Goal: Task Accomplishment & Management: Complete application form

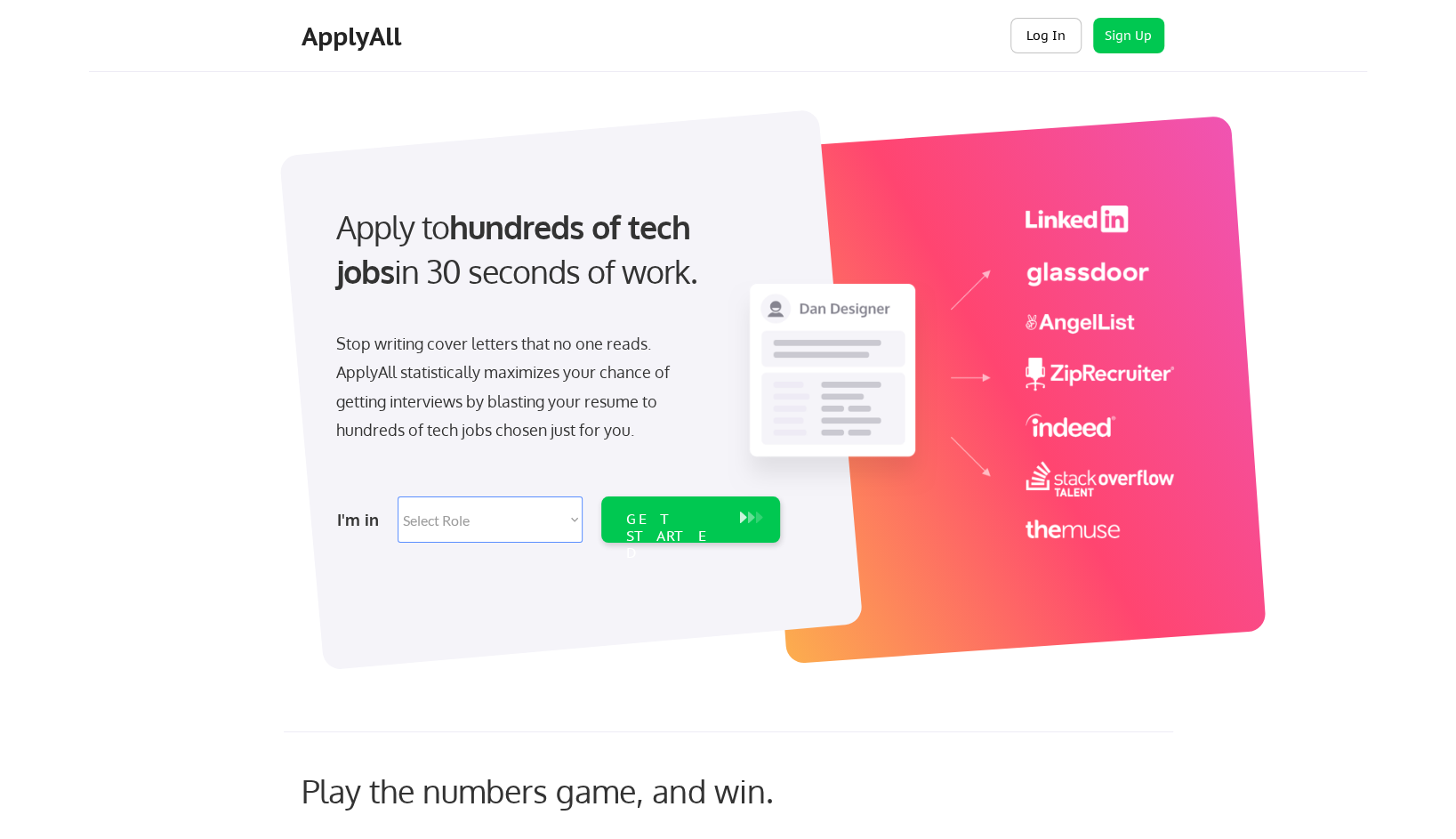
click at [1058, 31] on button "Log In" at bounding box center [1046, 35] width 71 height 36
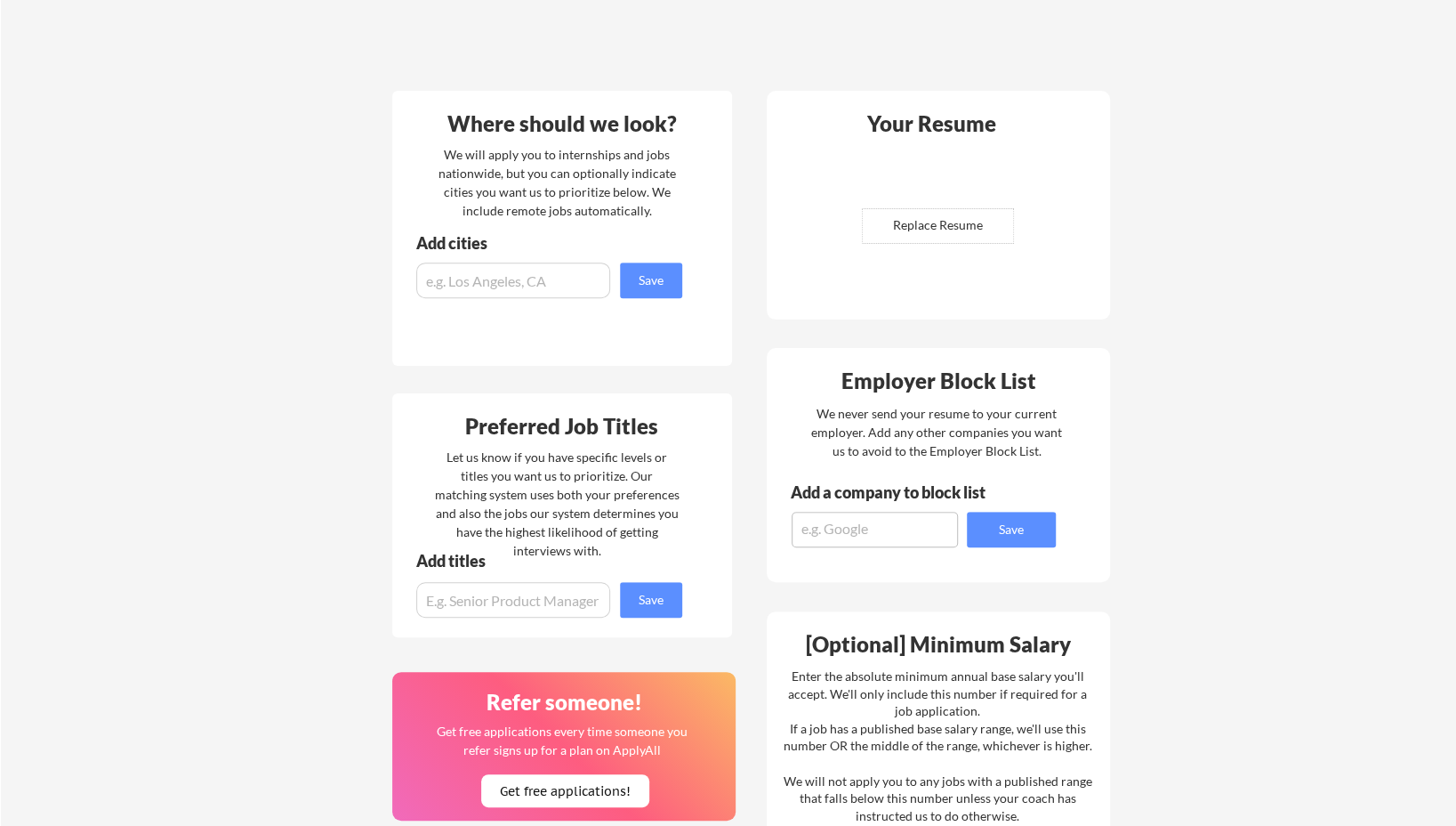
scroll to position [534, 0]
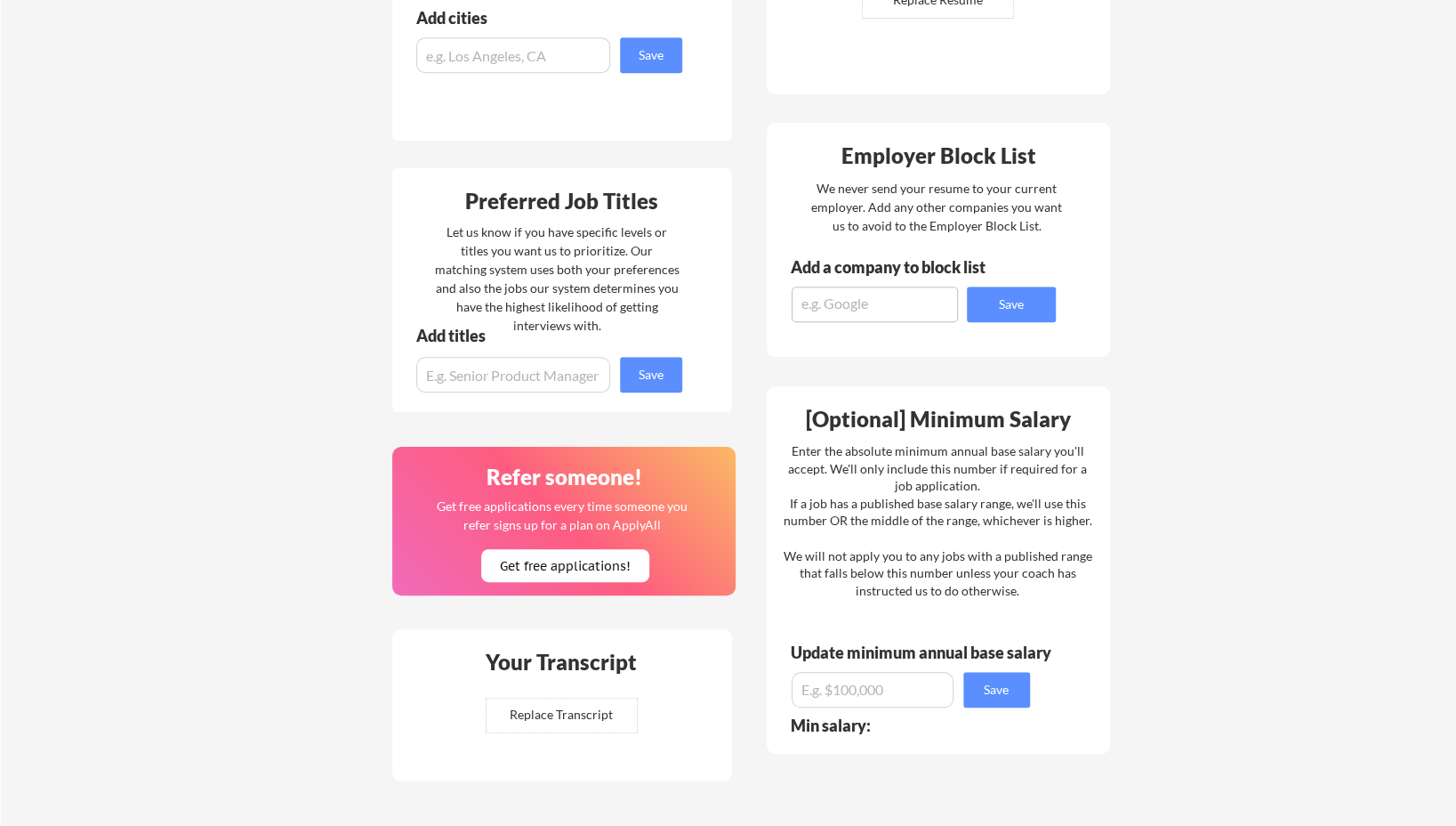
click at [495, 377] on input "input" at bounding box center [513, 374] width 194 height 36
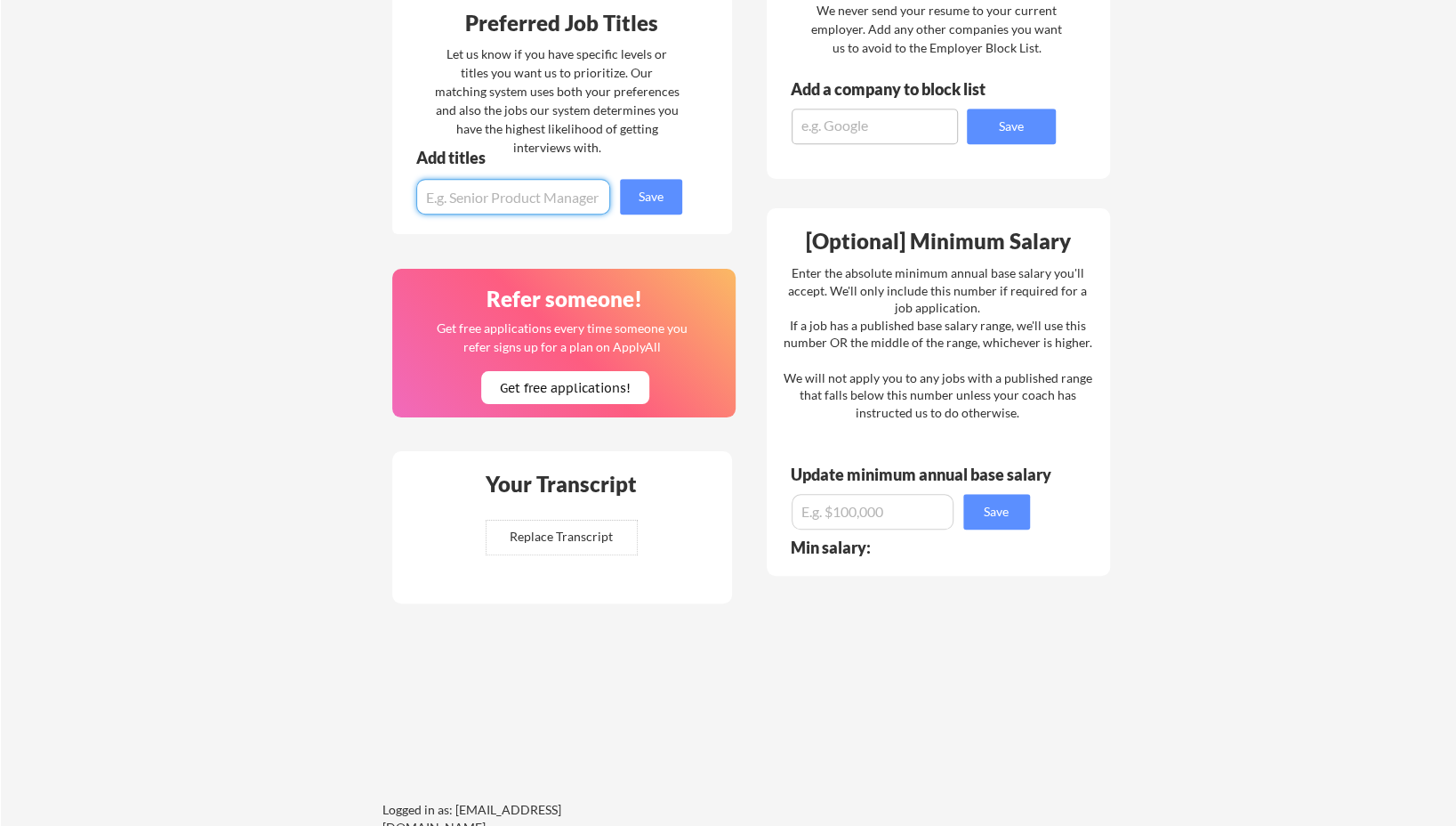
scroll to position [623, 0]
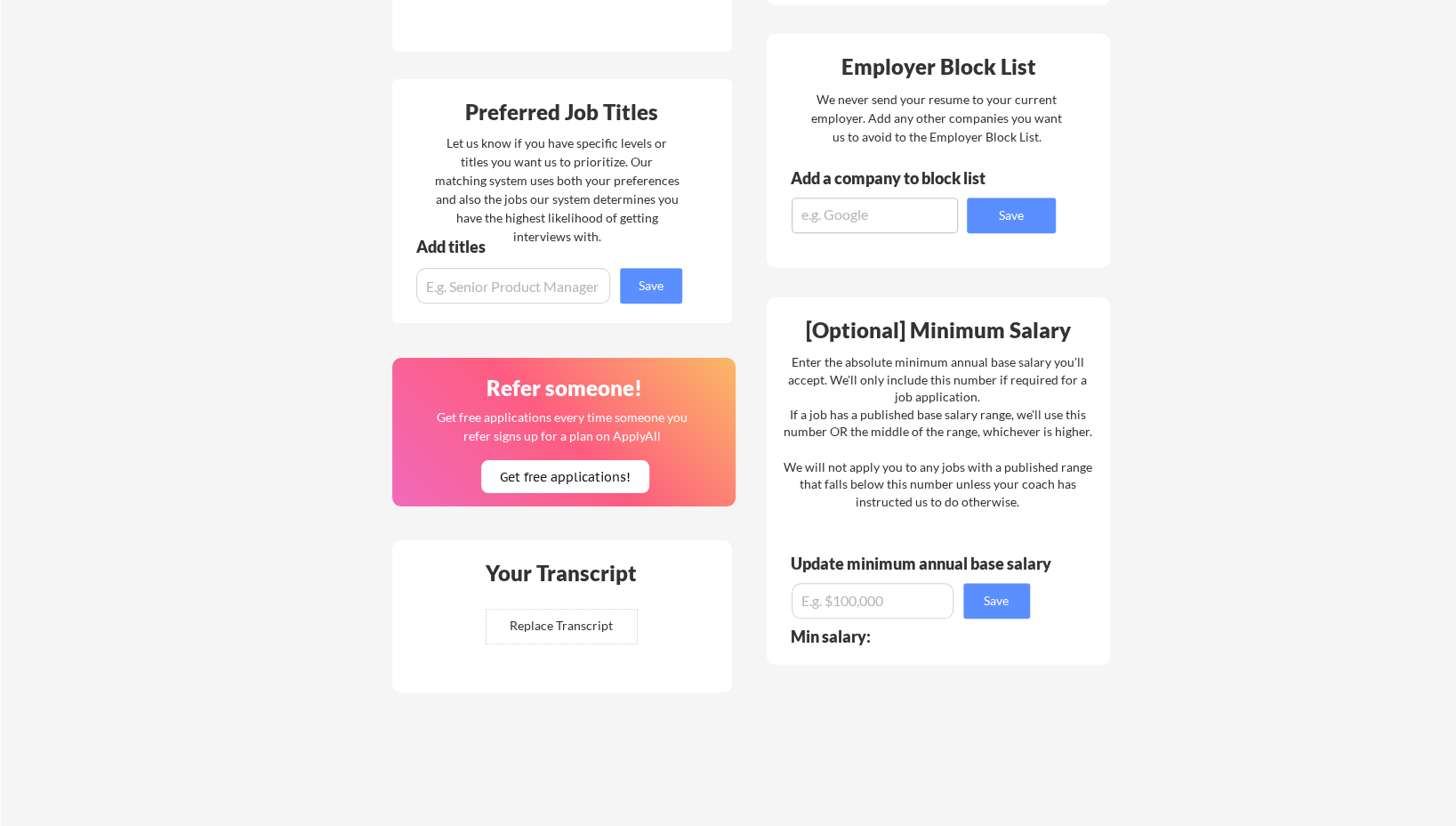
click at [917, 330] on div "[Optional] Minimum Salary" at bounding box center [938, 330] width 331 height 21
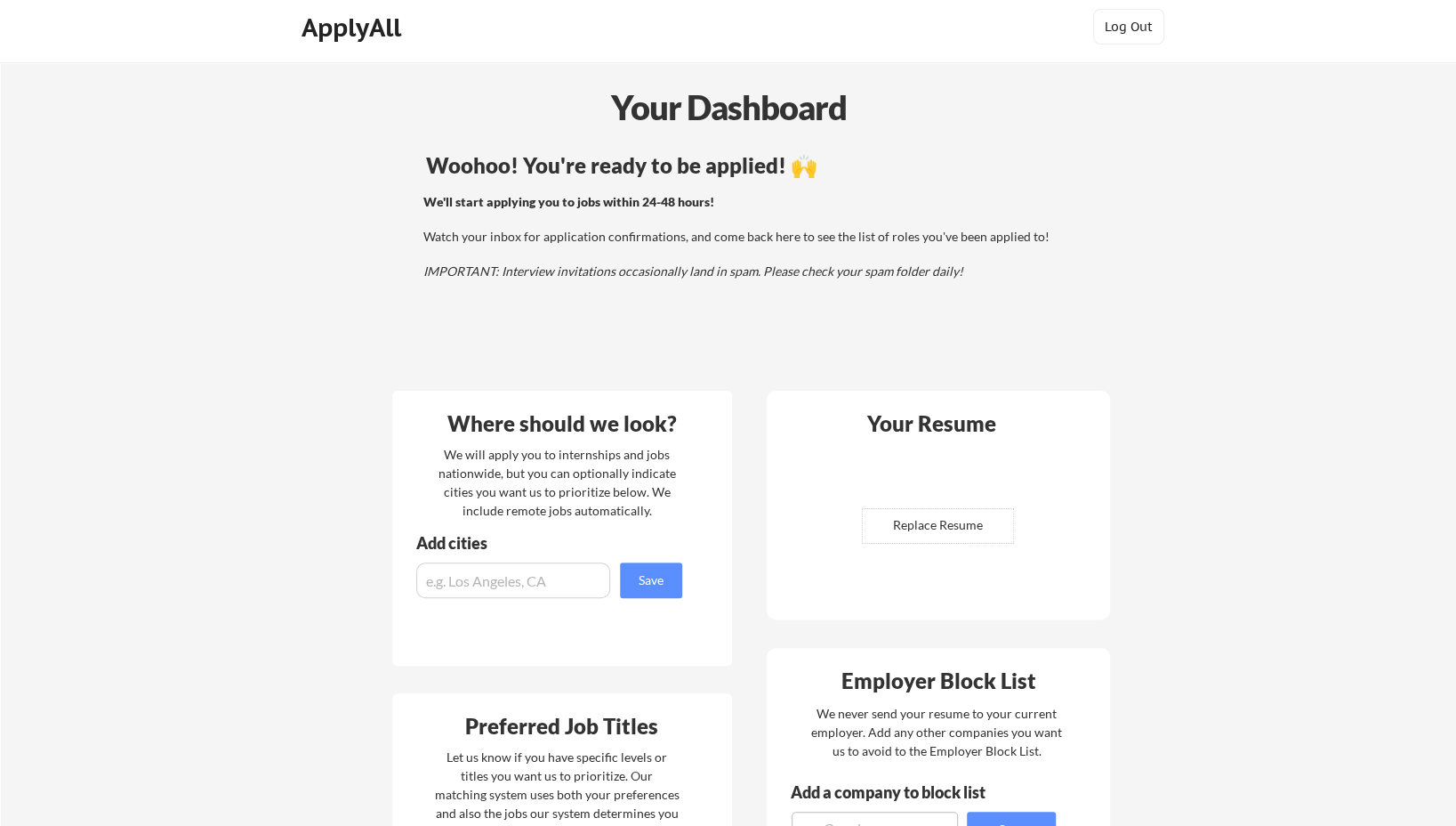
scroll to position [0, 0]
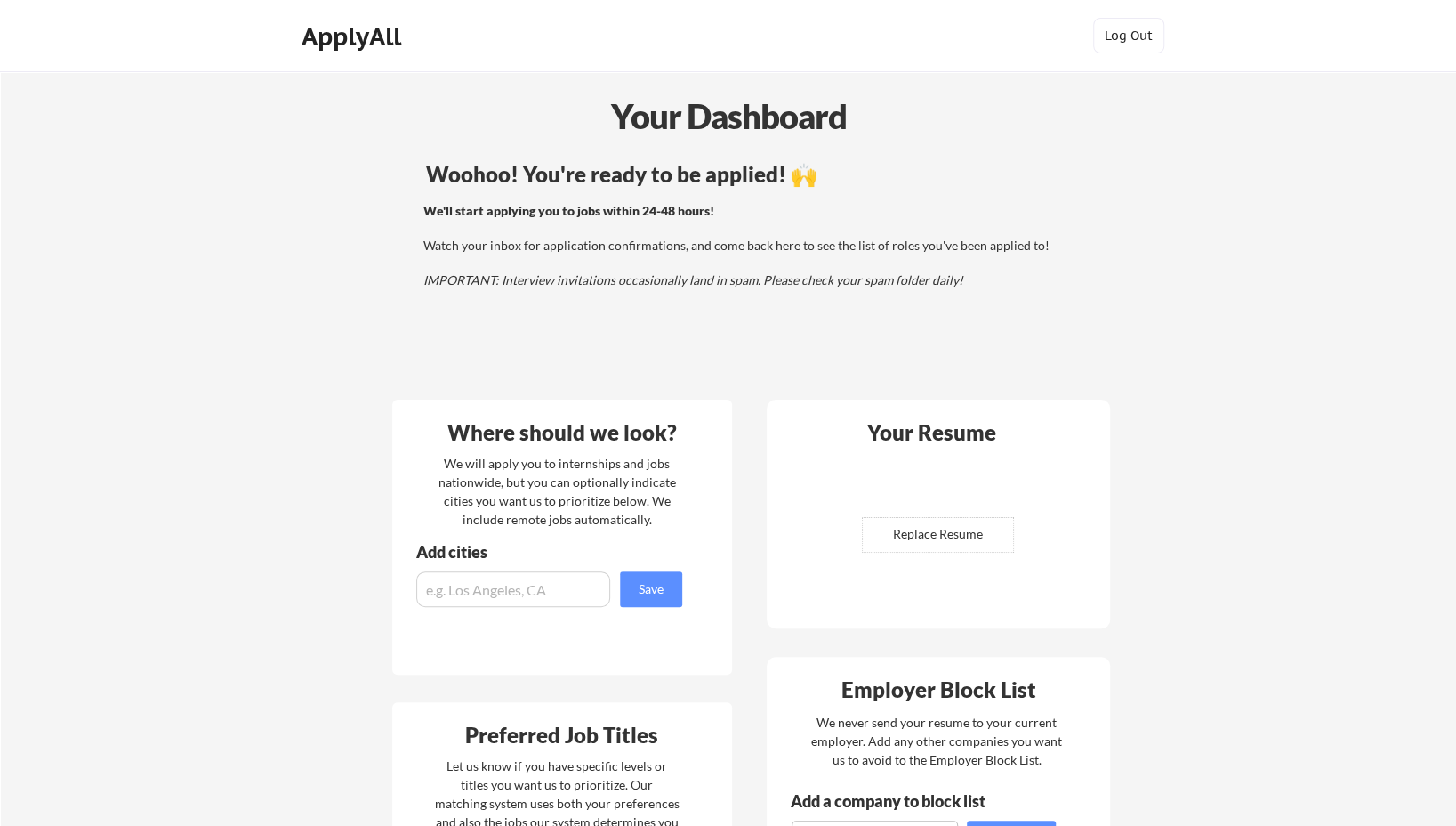
click at [968, 525] on input "file" at bounding box center [939, 534] width 150 height 34
type input "C:\fakepath\David Garcia 2025.pdf"
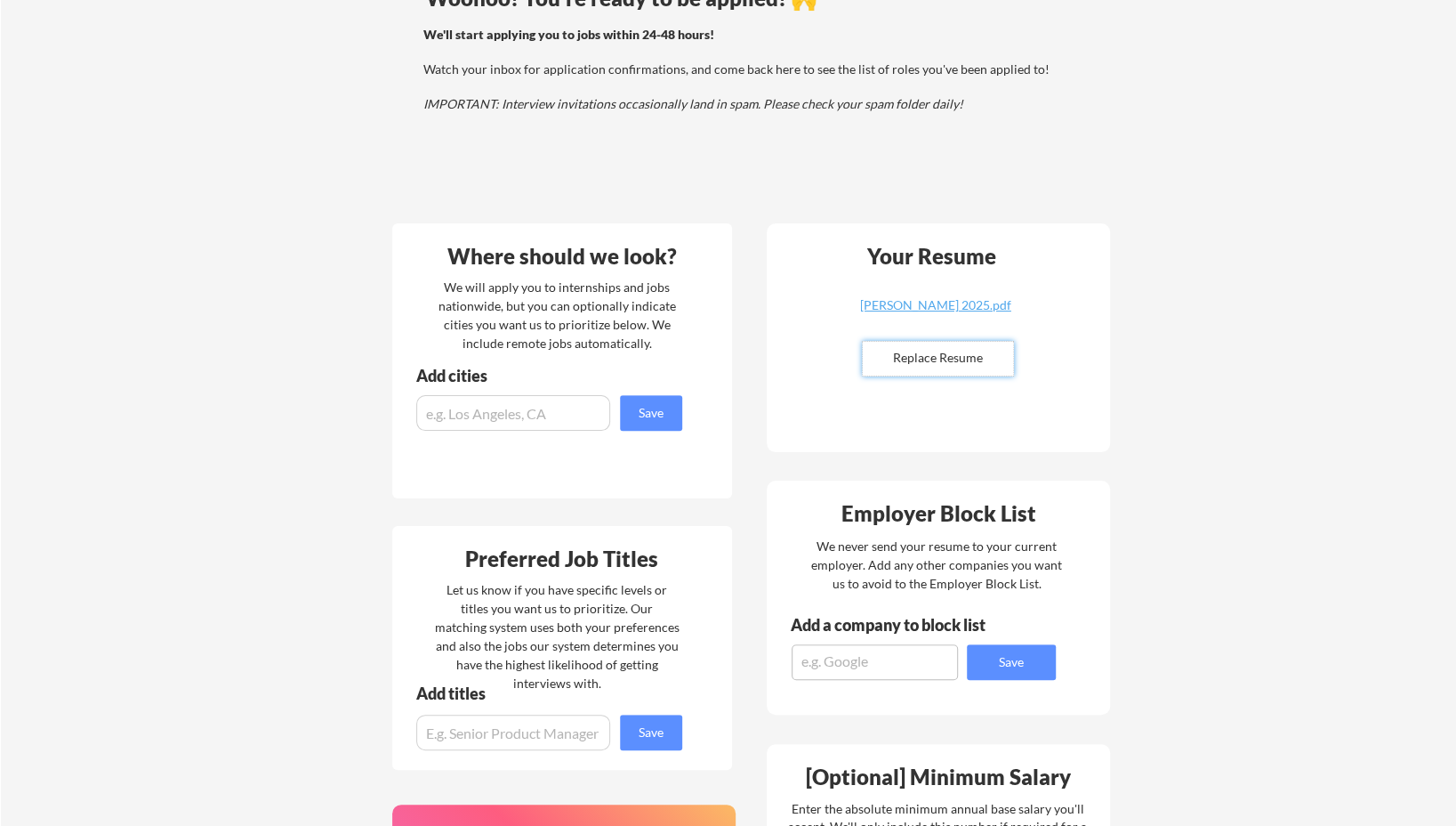
scroll to position [114, 0]
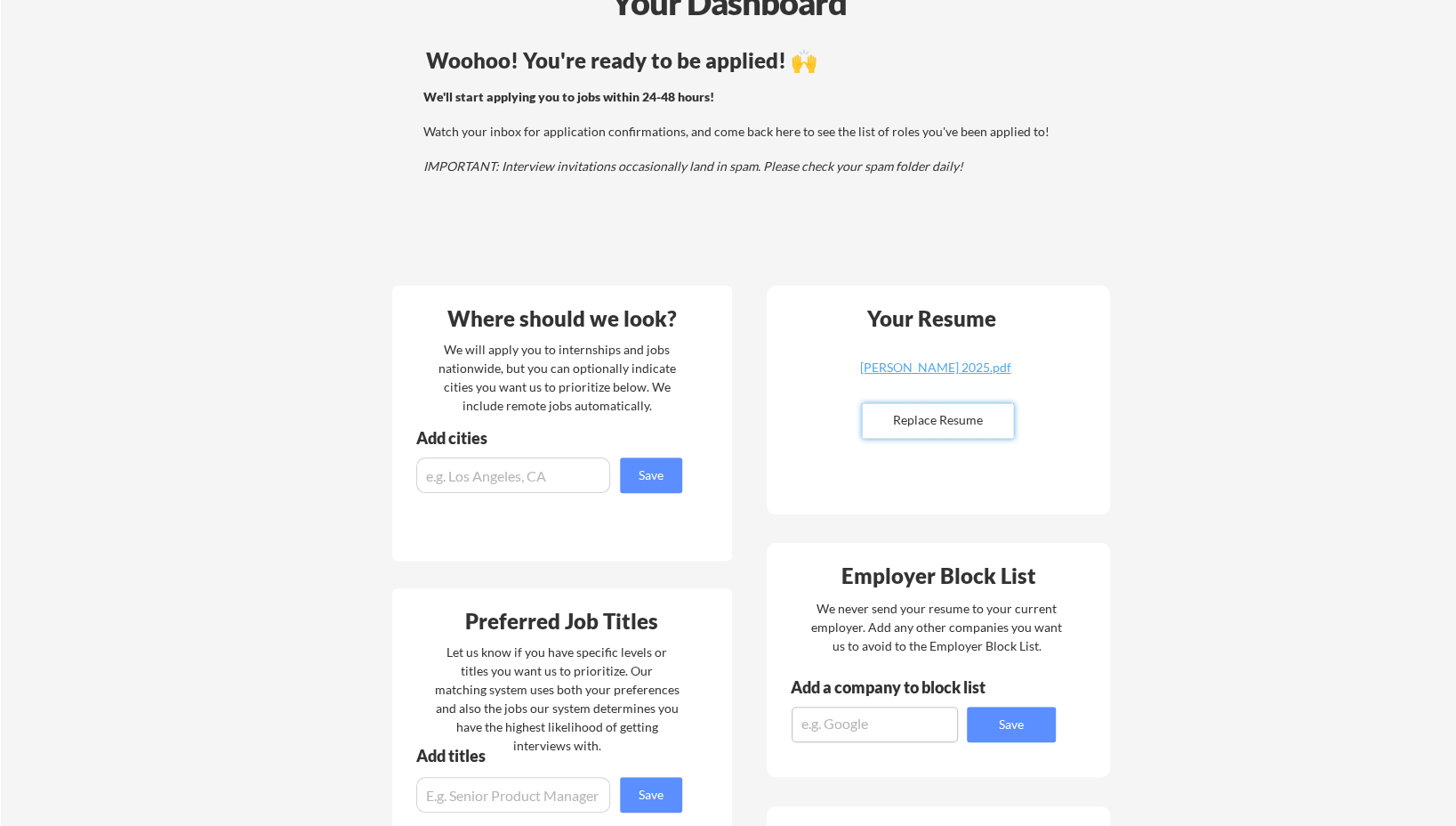
click at [529, 478] on input "input" at bounding box center [513, 475] width 194 height 36
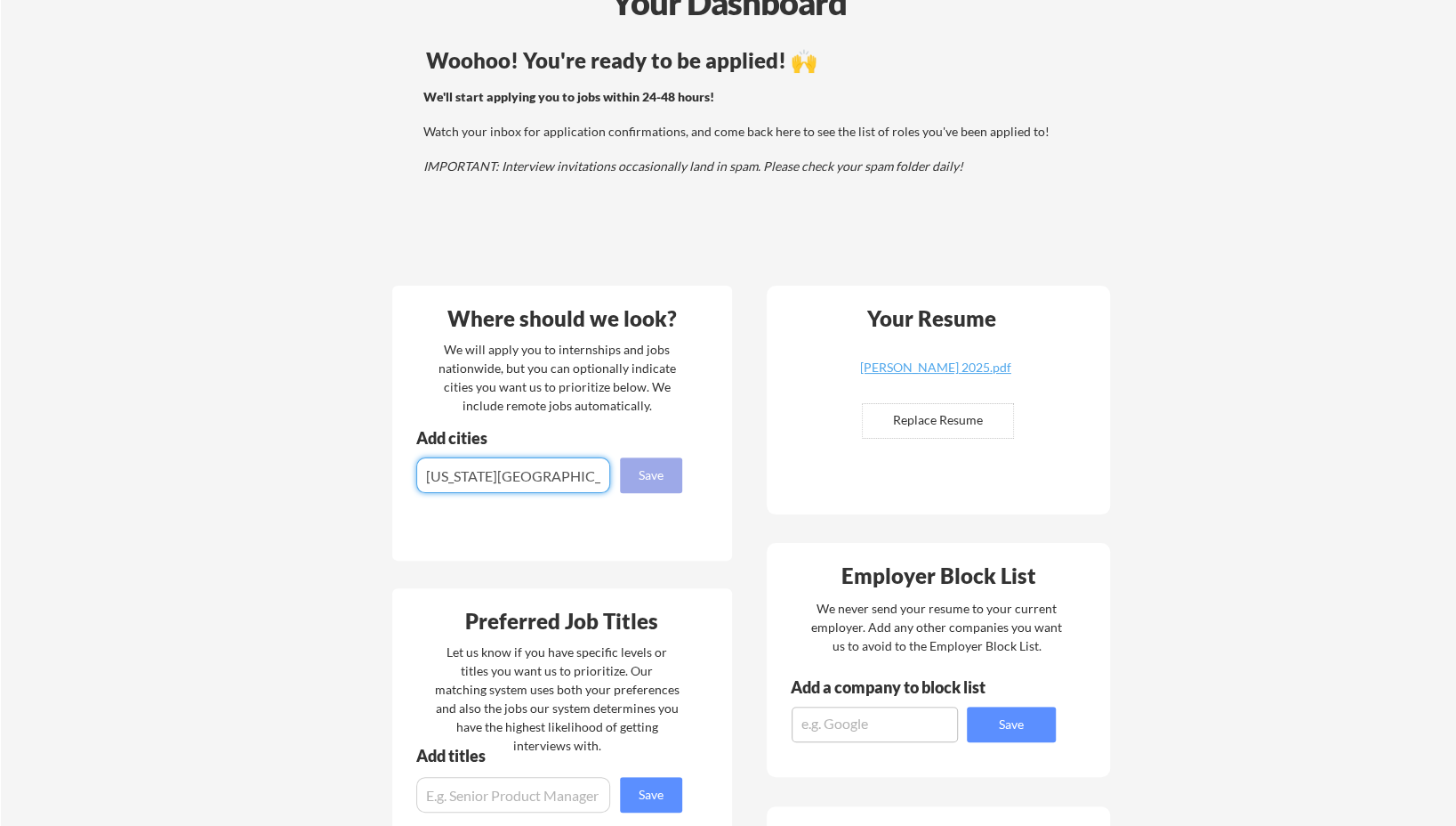
type input "New York City"
click at [659, 470] on button "Save" at bounding box center [650, 475] width 63 height 36
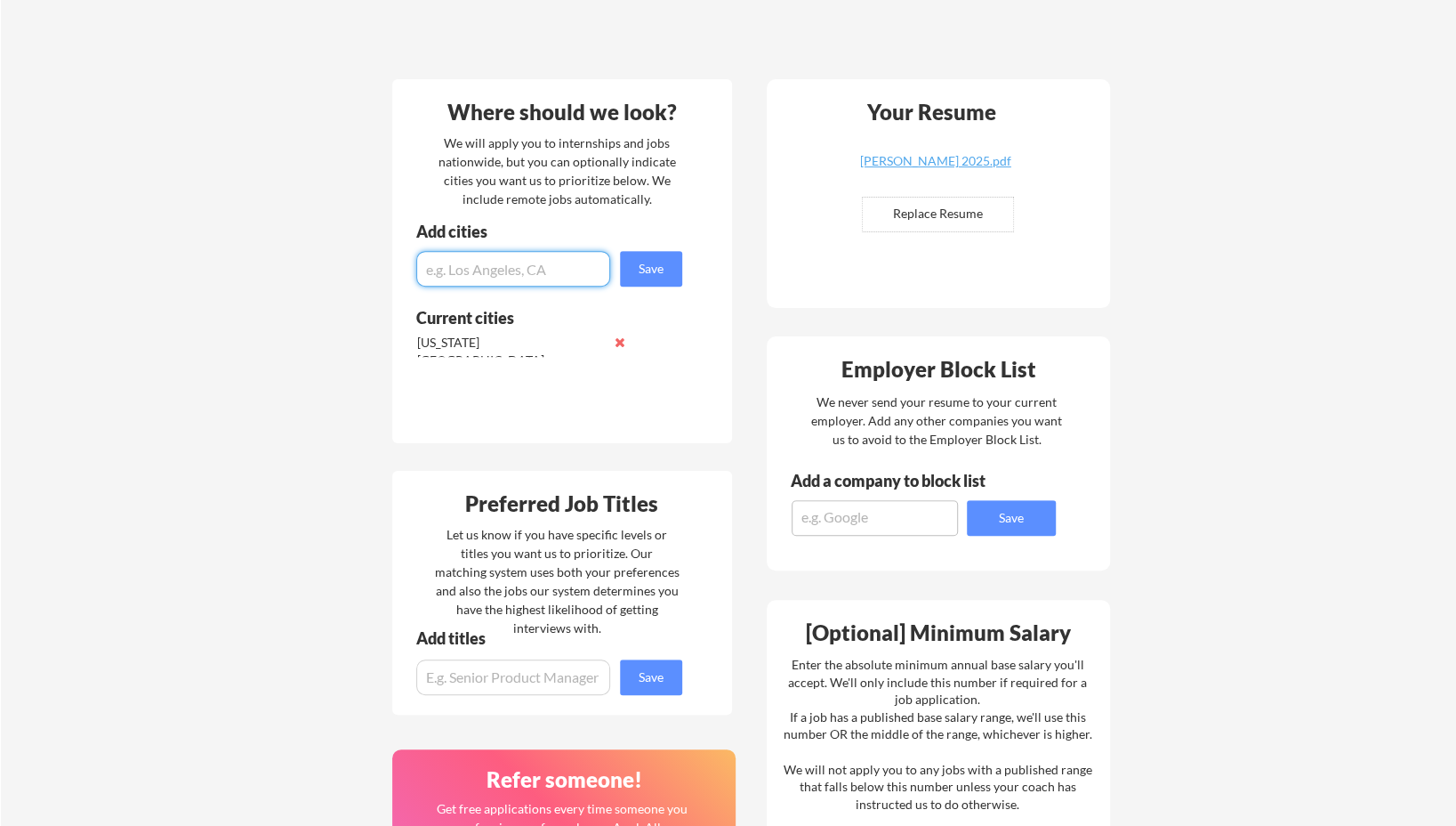
scroll to position [381, 0]
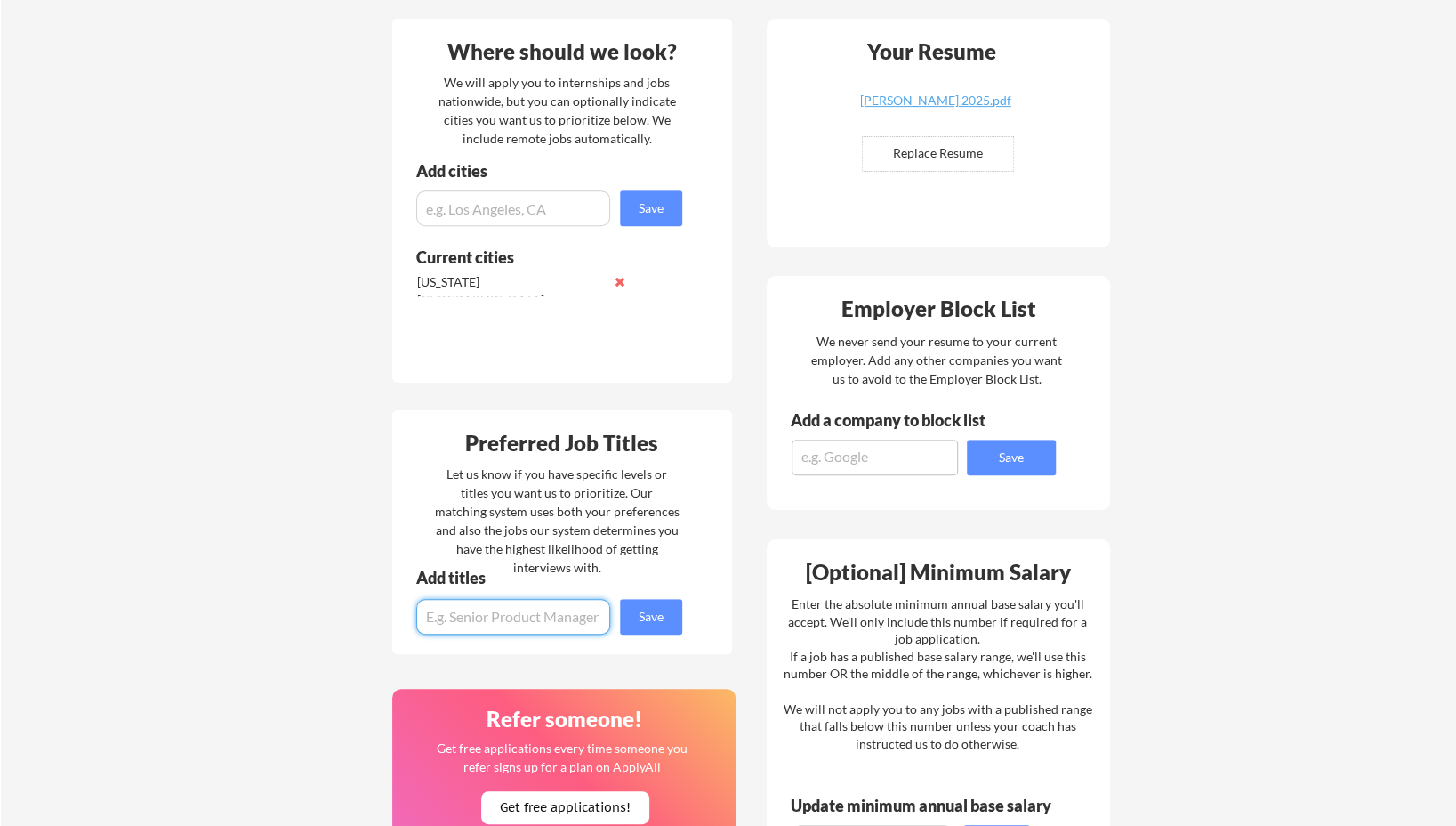
click at [535, 615] on input "input" at bounding box center [513, 616] width 194 height 36
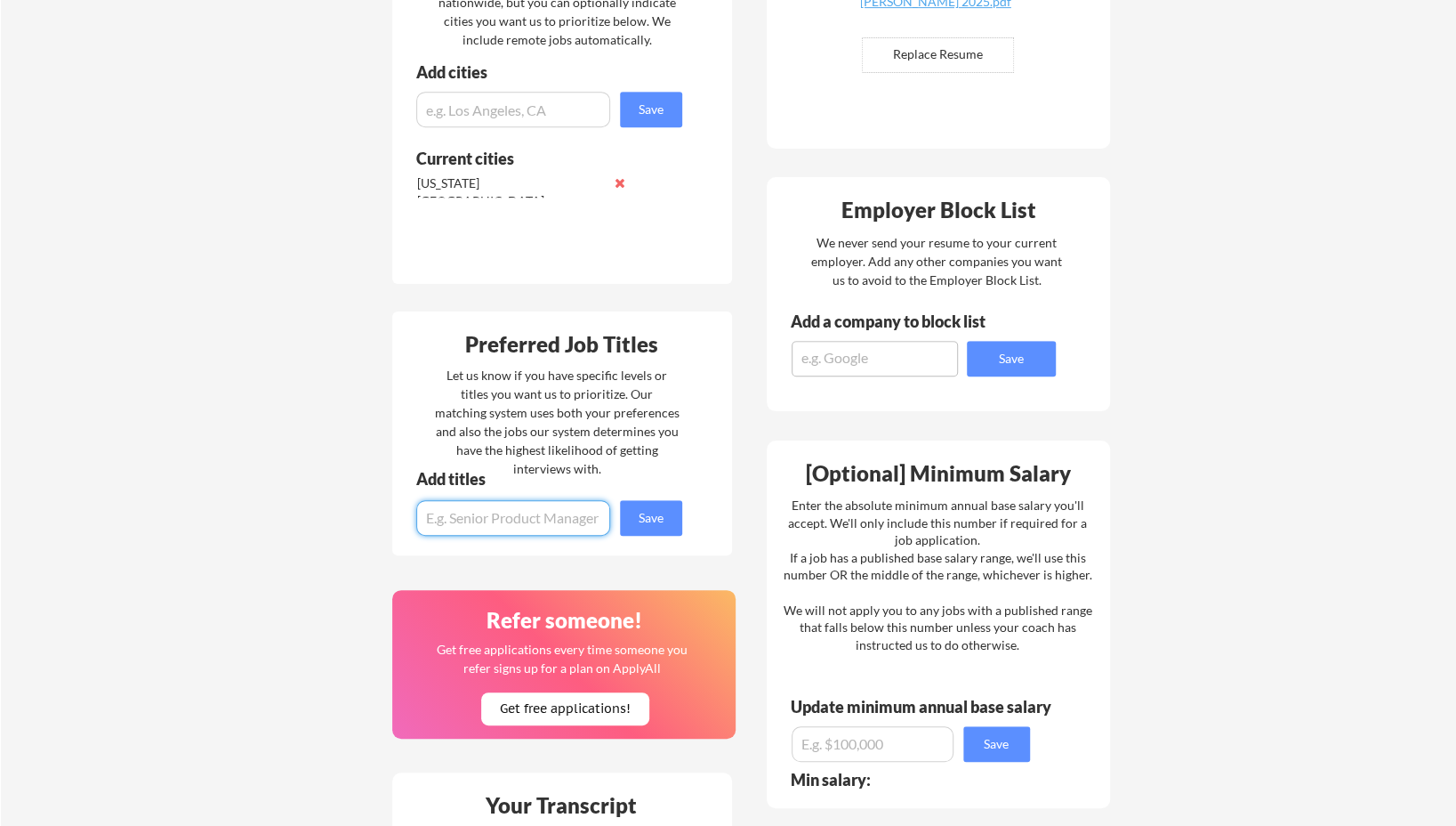
scroll to position [623, 0]
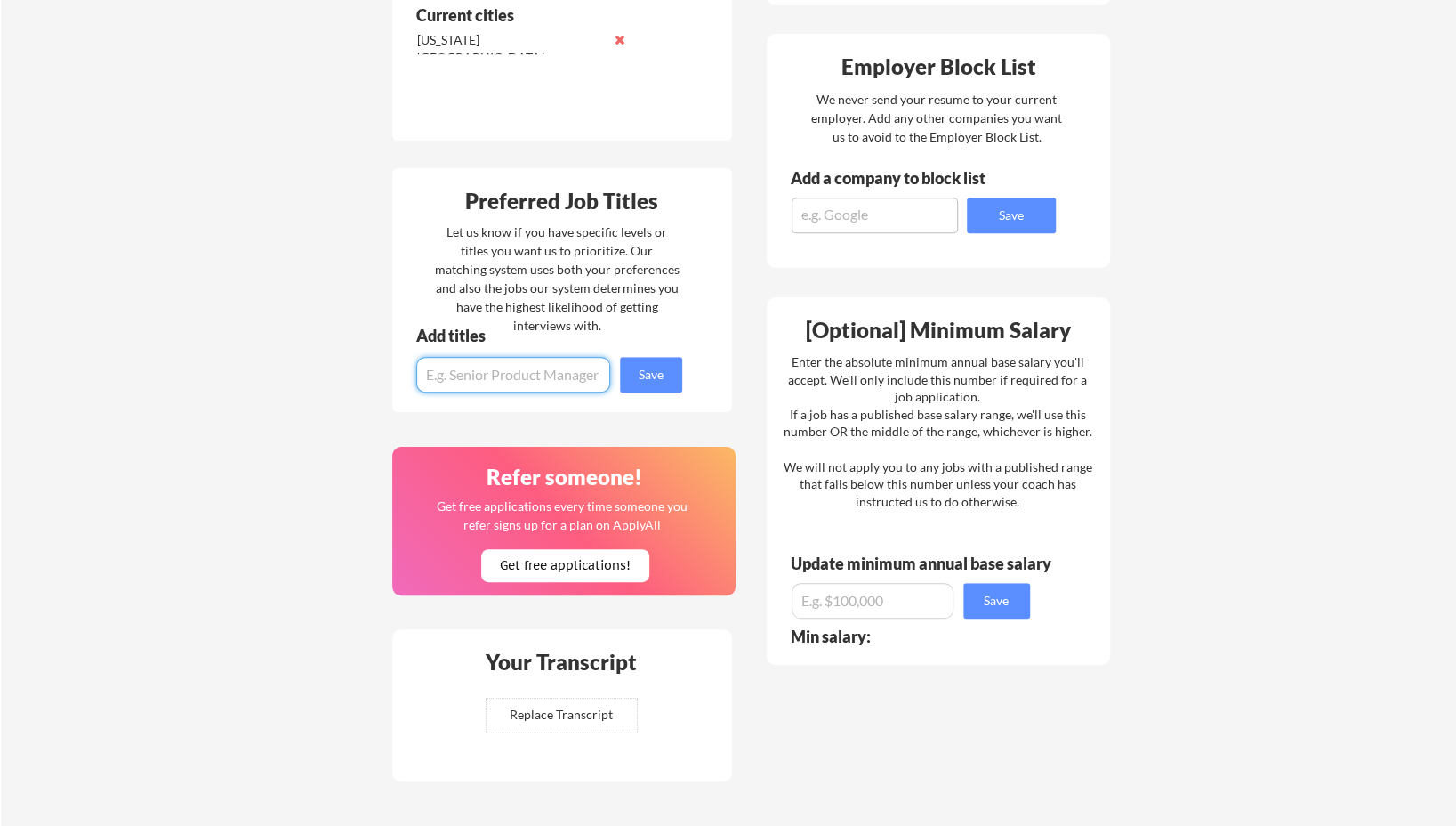
click at [145, 249] on div "Your Dashboard Woohoo! You're ready to be applied! 🙌 We'll start applying you t…" at bounding box center [728, 185] width 1455 height 1474
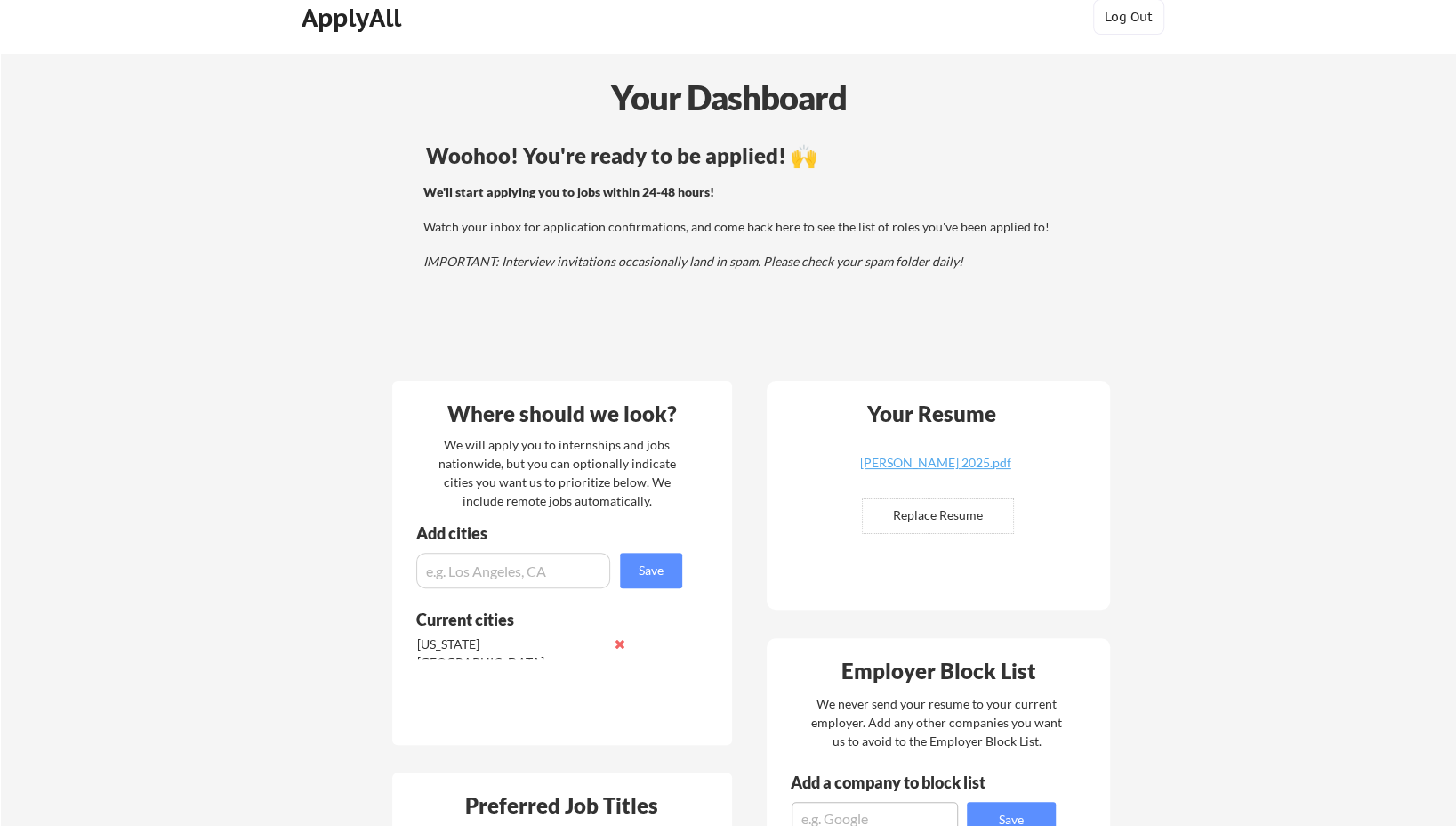
scroll to position [0, 0]
